Goal: Communication & Community: Answer question/provide support

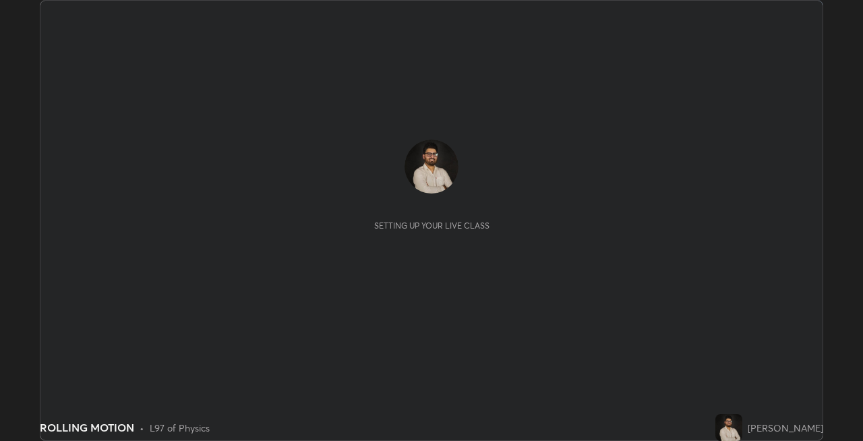
scroll to position [441, 862]
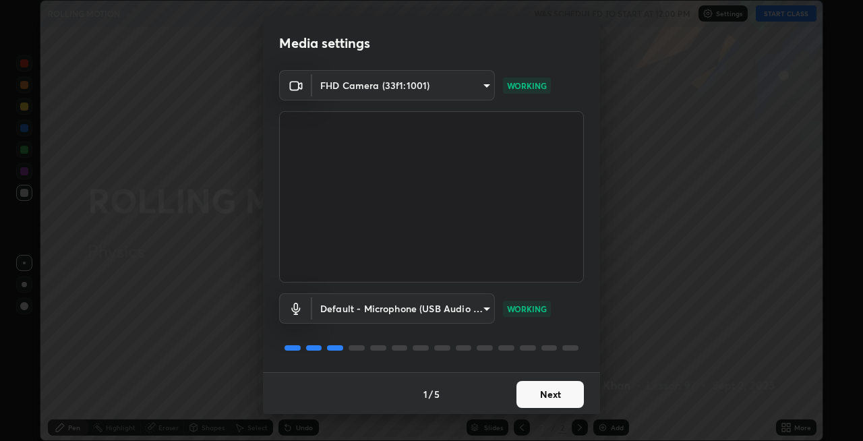
click at [528, 392] on button "Next" at bounding box center [549, 394] width 67 height 27
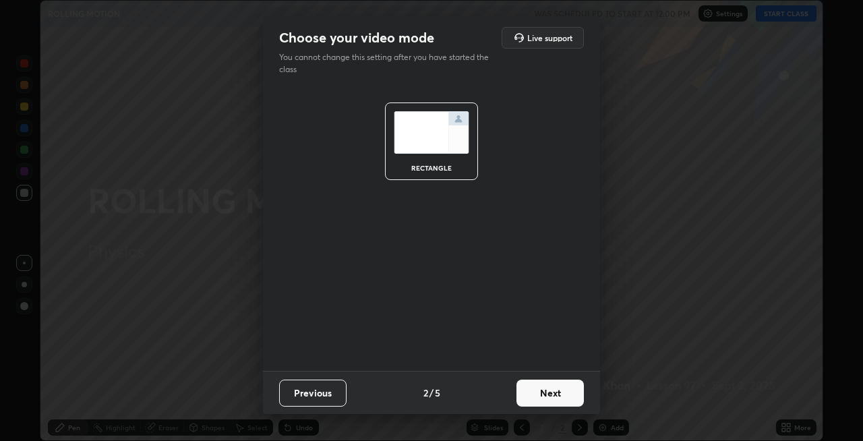
click at [530, 398] on button "Next" at bounding box center [549, 393] width 67 height 27
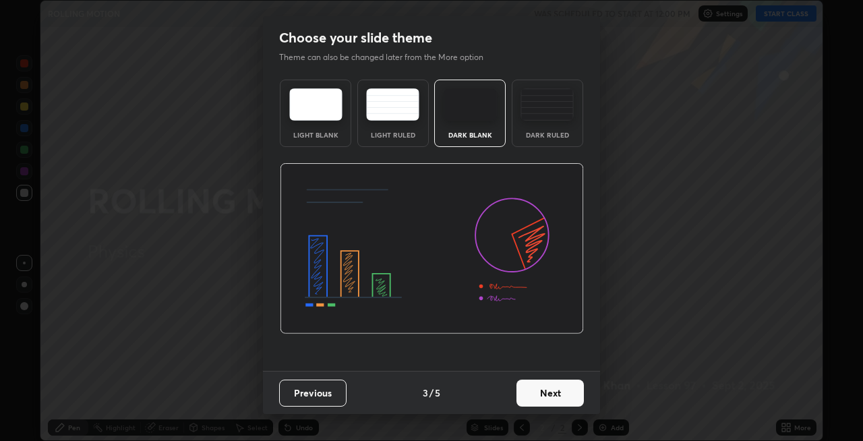
click at [524, 392] on button "Next" at bounding box center [549, 393] width 67 height 27
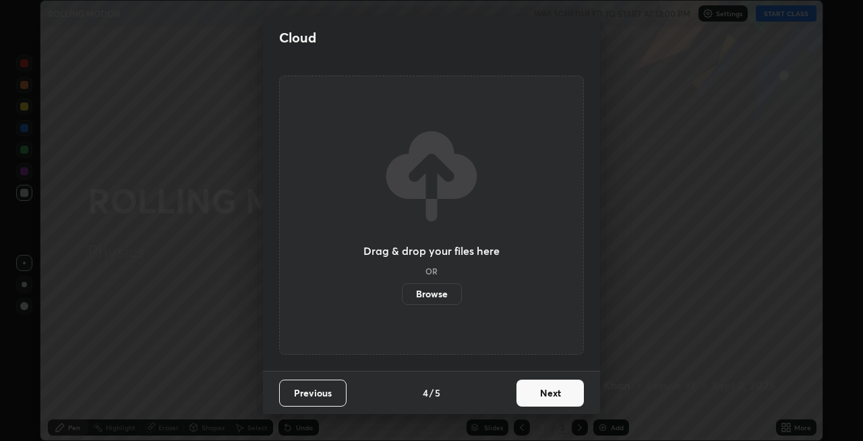
click at [530, 394] on button "Next" at bounding box center [549, 393] width 67 height 27
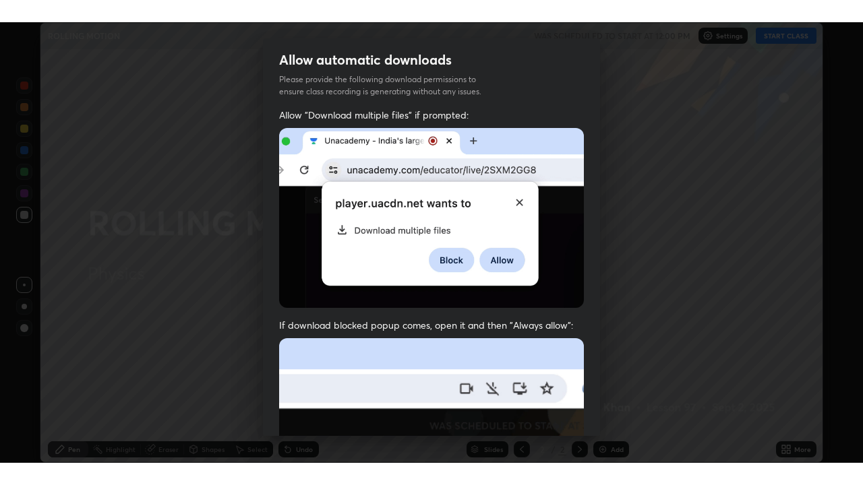
scroll to position [276, 0]
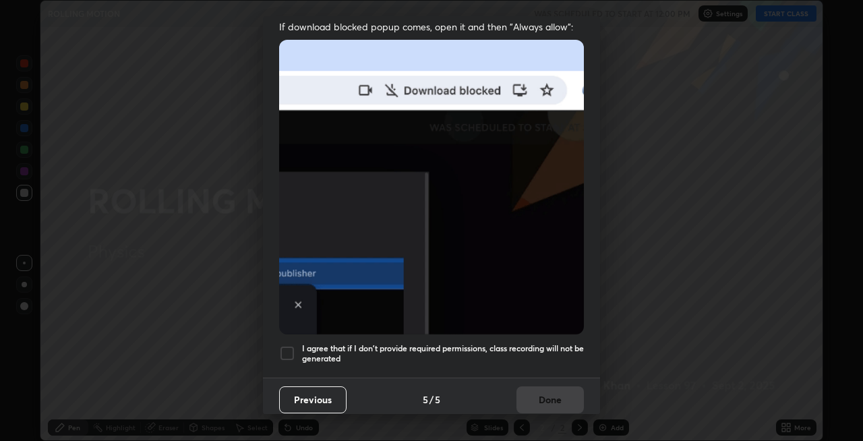
click at [284, 346] on div at bounding box center [287, 353] width 16 height 16
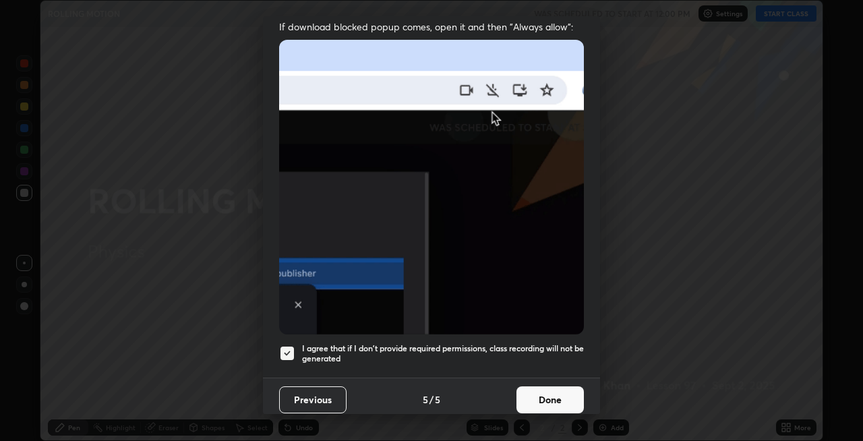
click at [531, 391] on button "Done" at bounding box center [549, 399] width 67 height 27
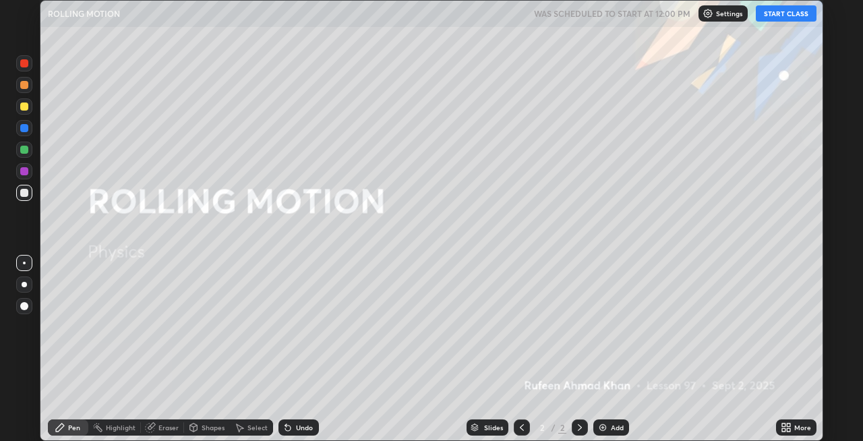
click at [781, 18] on button "START CLASS" at bounding box center [786, 13] width 61 height 16
click at [795, 427] on div "More" at bounding box center [802, 427] width 17 height 7
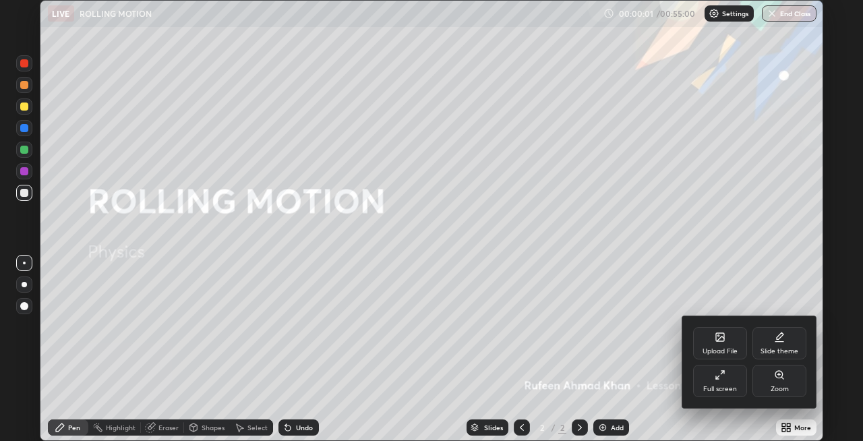
click at [726, 386] on div "Full screen" at bounding box center [720, 389] width 34 height 7
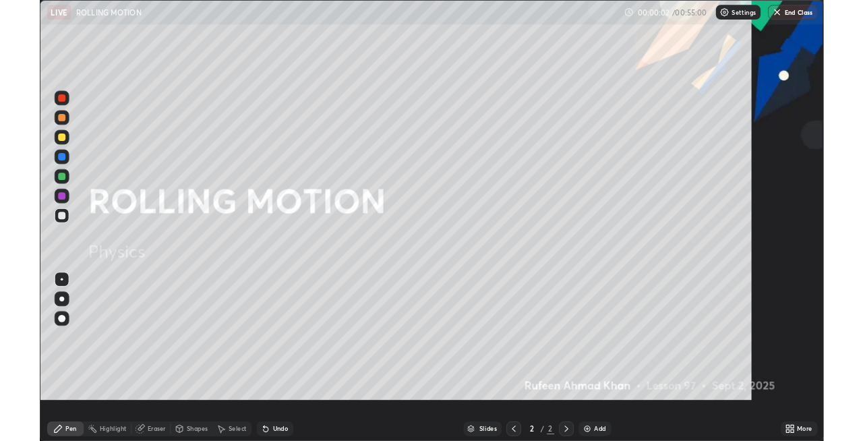
scroll to position [485, 863]
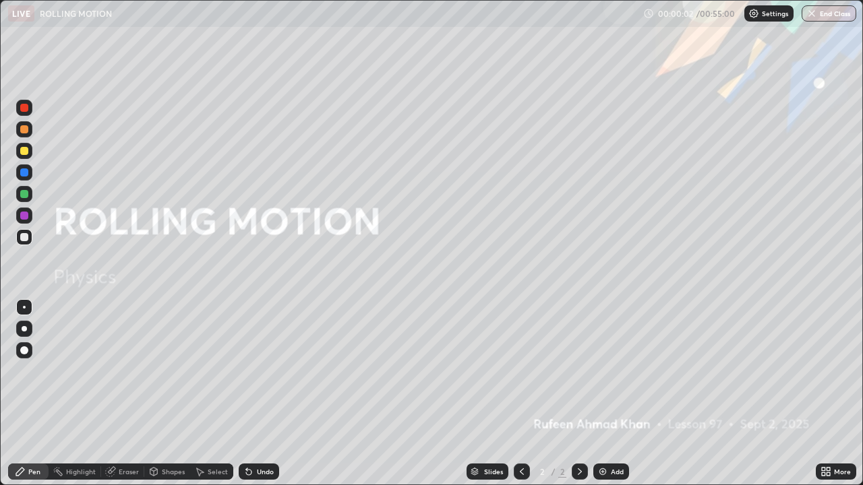
click at [611, 440] on div "Add" at bounding box center [617, 471] width 13 height 7
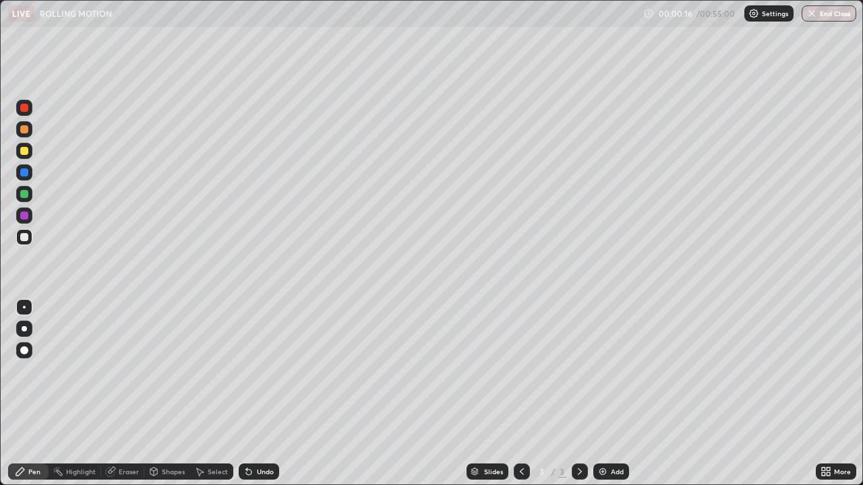
click at [26, 326] on div at bounding box center [24, 329] width 16 height 16
click at [28, 152] on div at bounding box center [24, 151] width 8 height 8
click at [27, 237] on div at bounding box center [24, 237] width 8 height 8
click at [23, 238] on div at bounding box center [24, 237] width 8 height 8
click at [618, 440] on div "Add" at bounding box center [617, 471] width 13 height 7
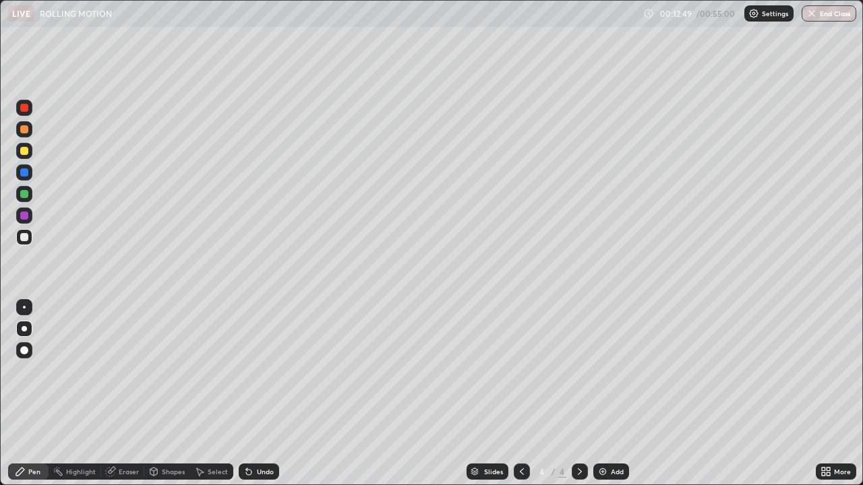
click at [520, 440] on icon at bounding box center [521, 471] width 11 height 11
click at [579, 440] on icon at bounding box center [579, 471] width 11 height 11
click at [129, 440] on div "Eraser" at bounding box center [129, 471] width 20 height 7
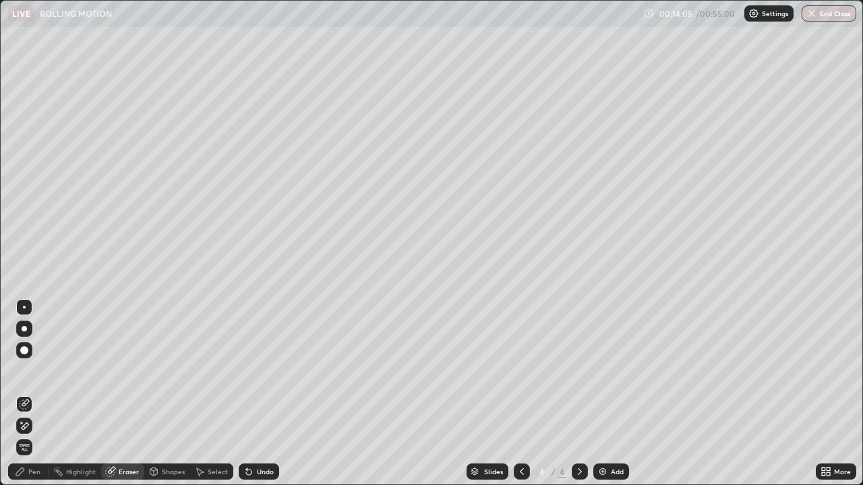
click at [213, 440] on div "Select" at bounding box center [211, 472] width 43 height 16
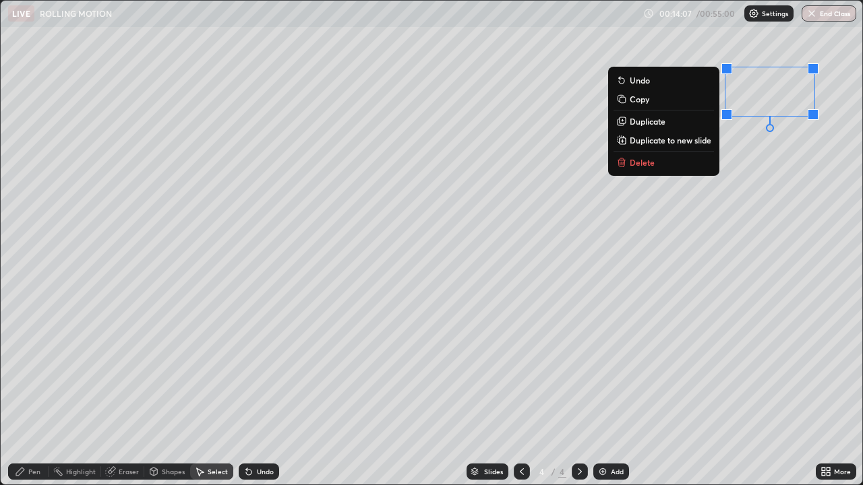
click at [673, 167] on button "Delete" at bounding box center [663, 162] width 100 height 16
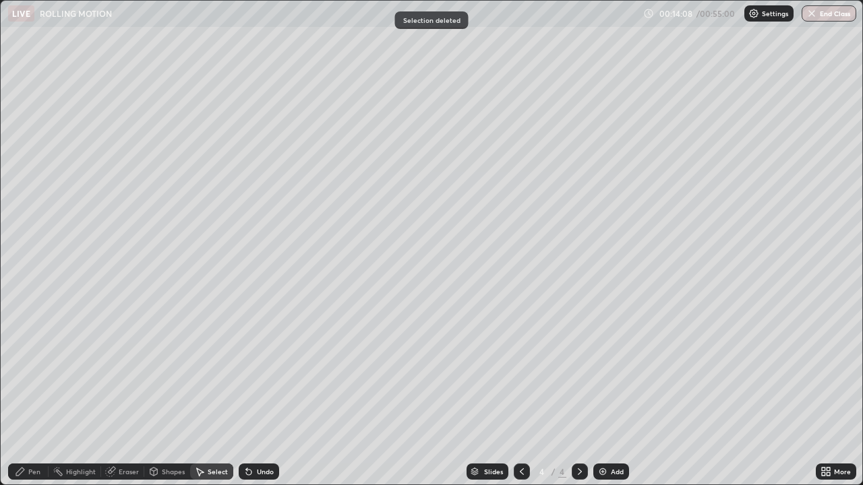
click at [34, 440] on div "Pen" at bounding box center [28, 472] width 40 height 16
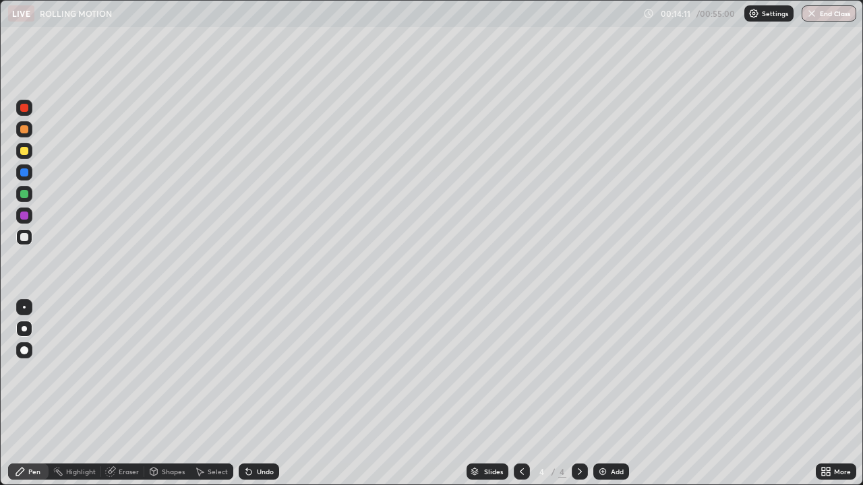
click at [36, 440] on div "Pen" at bounding box center [34, 471] width 12 height 7
click at [669, 440] on div "Slides 4 / 4 Add" at bounding box center [547, 471] width 537 height 27
click at [749, 440] on div "Slides 4 / 4 Add" at bounding box center [547, 471] width 537 height 27
click at [611, 440] on div "Add" at bounding box center [617, 471] width 13 height 7
click at [620, 440] on div "Add" at bounding box center [611, 472] width 36 height 16
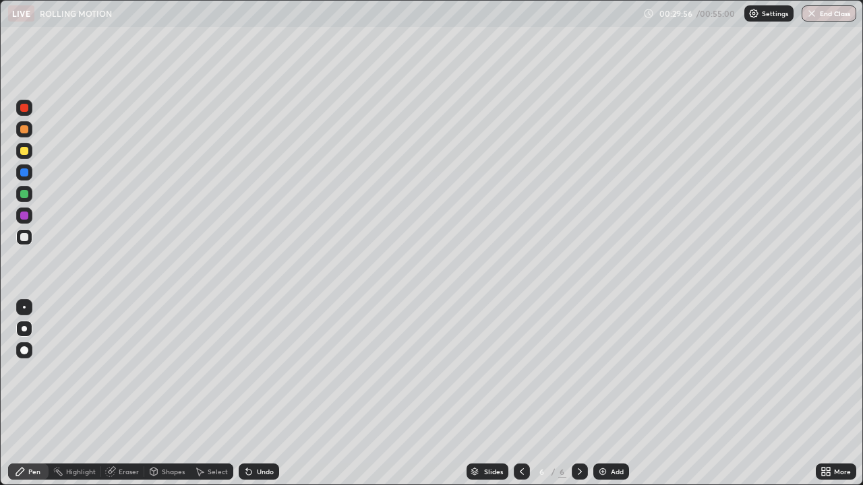
click at [26, 150] on div at bounding box center [24, 151] width 8 height 8
click at [615, 440] on div "Add" at bounding box center [617, 471] width 13 height 7
click at [615, 440] on div "Add" at bounding box center [611, 472] width 36 height 16
click at [23, 237] on div at bounding box center [24, 237] width 8 height 8
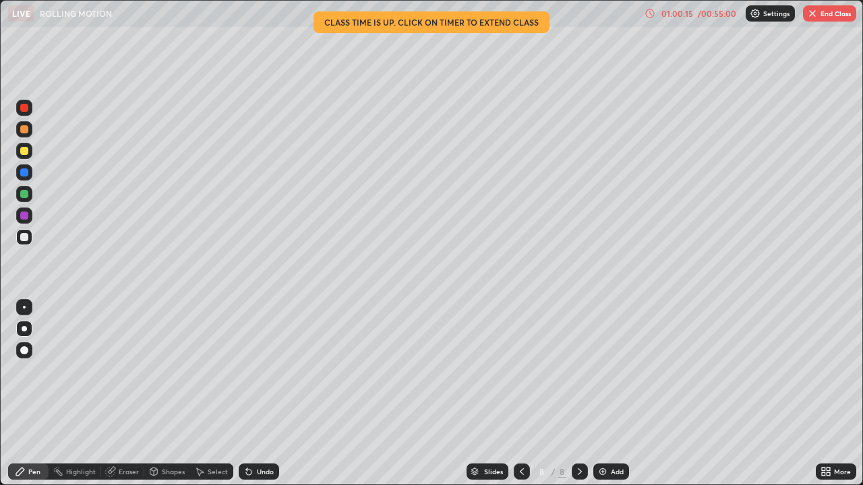
click at [828, 18] on button "End Class" at bounding box center [829, 13] width 53 height 16
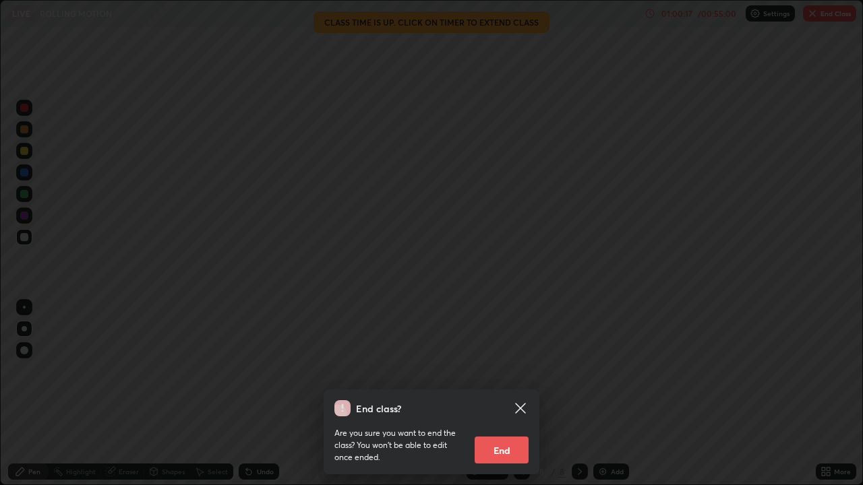
click at [508, 440] on button "End" at bounding box center [502, 450] width 54 height 27
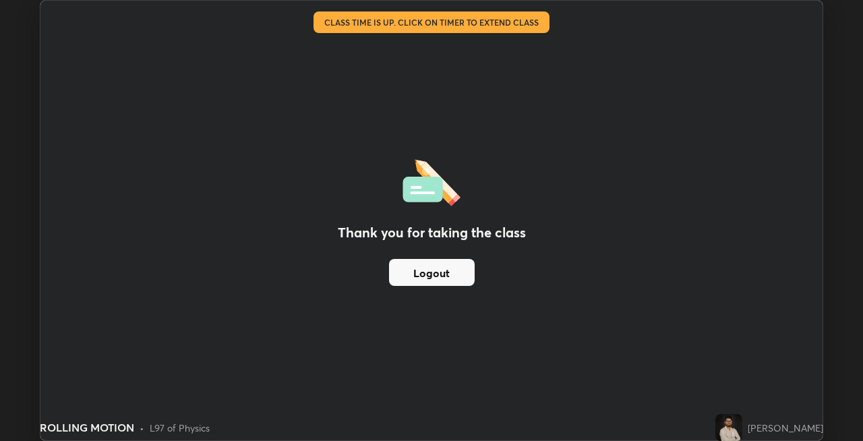
scroll to position [66967, 66545]
